Goal: Navigation & Orientation: Find specific page/section

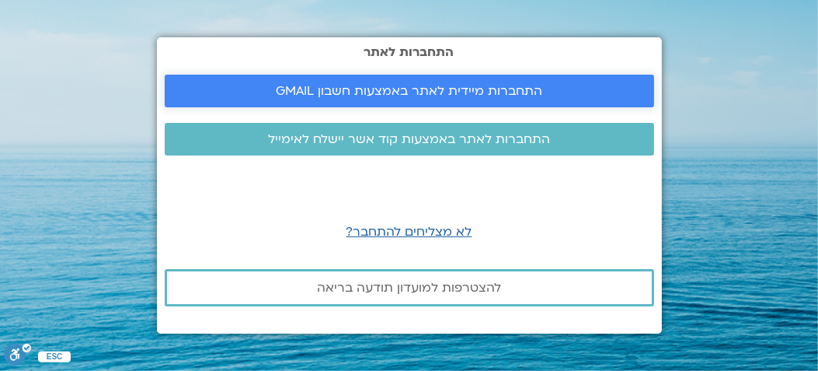
click at [277, 85] on span "התחברות מיידית לאתר באמצעות חשבון GMAIL" at bounding box center [409, 91] width 452 height 14
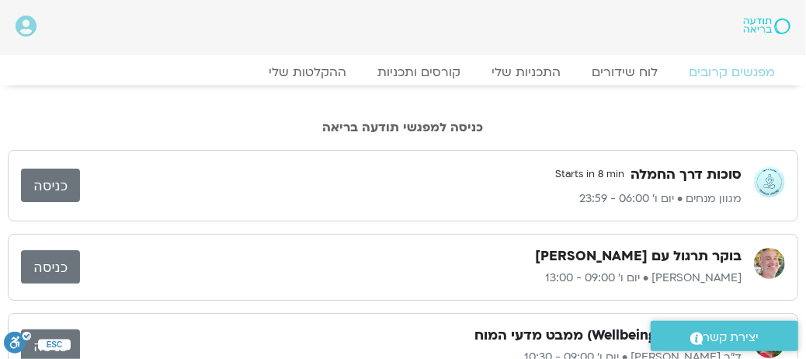
scroll to position [78, 0]
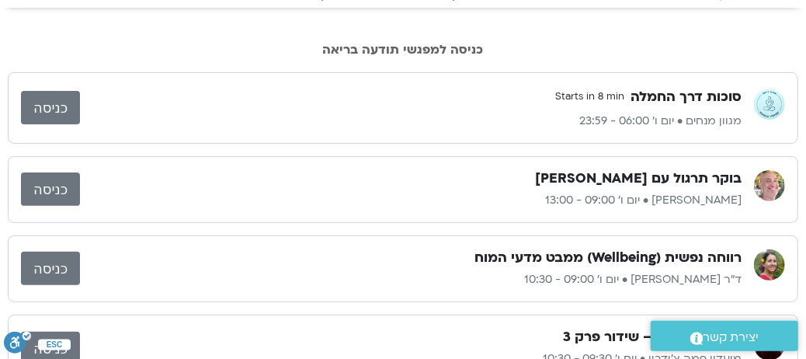
click at [42, 265] on link "כניסה" at bounding box center [50, 268] width 59 height 33
